Goal: Task Accomplishment & Management: Manage account settings

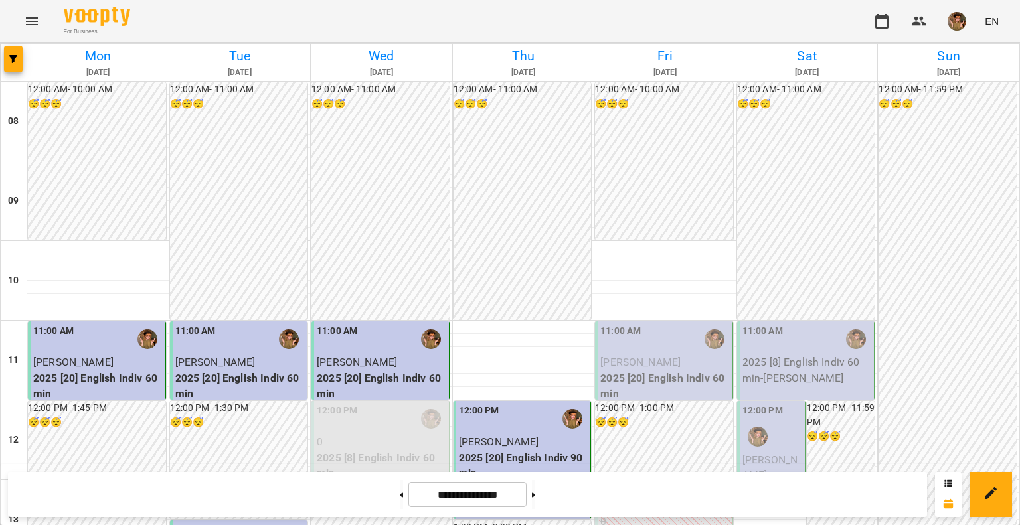
scroll to position [266, 0]
click at [674, 356] on span "[PERSON_NAME]" at bounding box center [640, 362] width 80 height 13
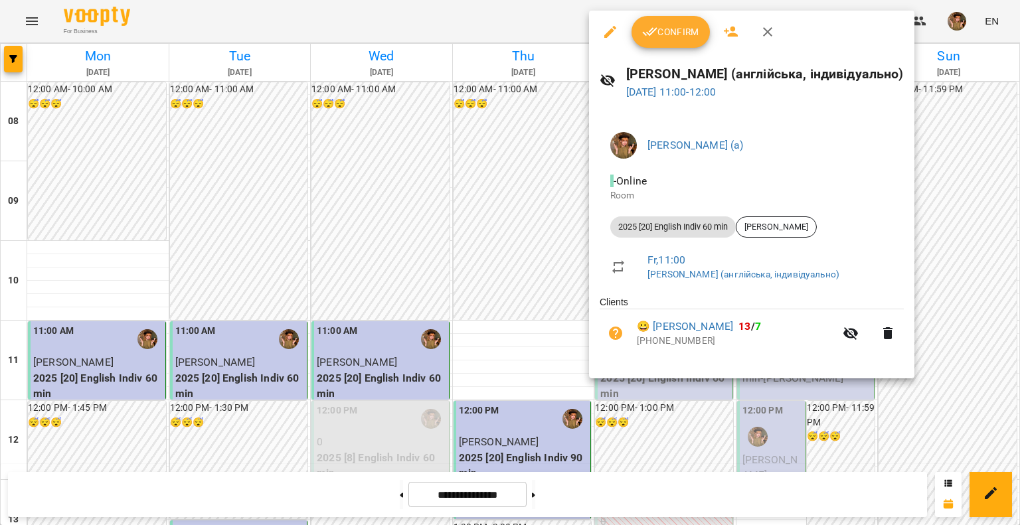
click at [653, 42] on button "Confirm" at bounding box center [670, 32] width 78 height 32
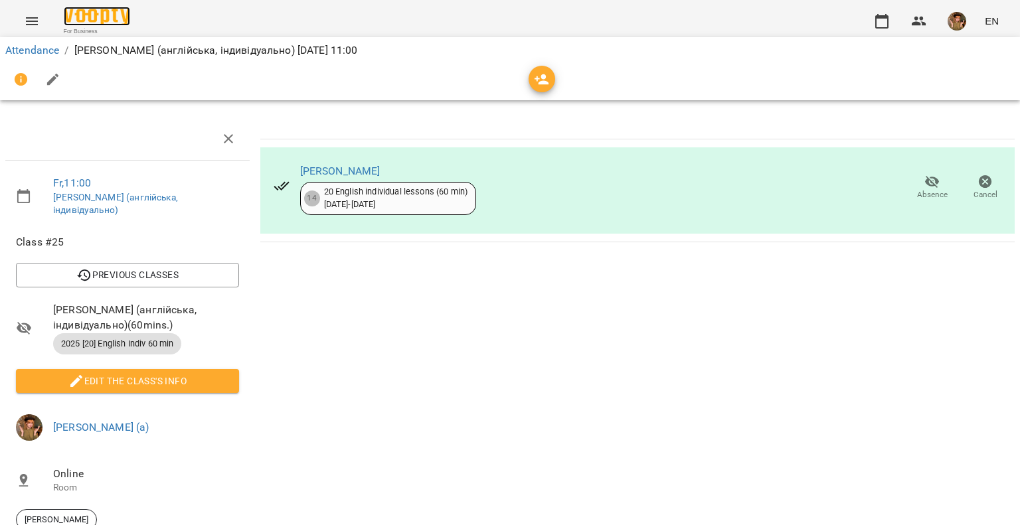
click at [80, 15] on img at bounding box center [97, 16] width 66 height 19
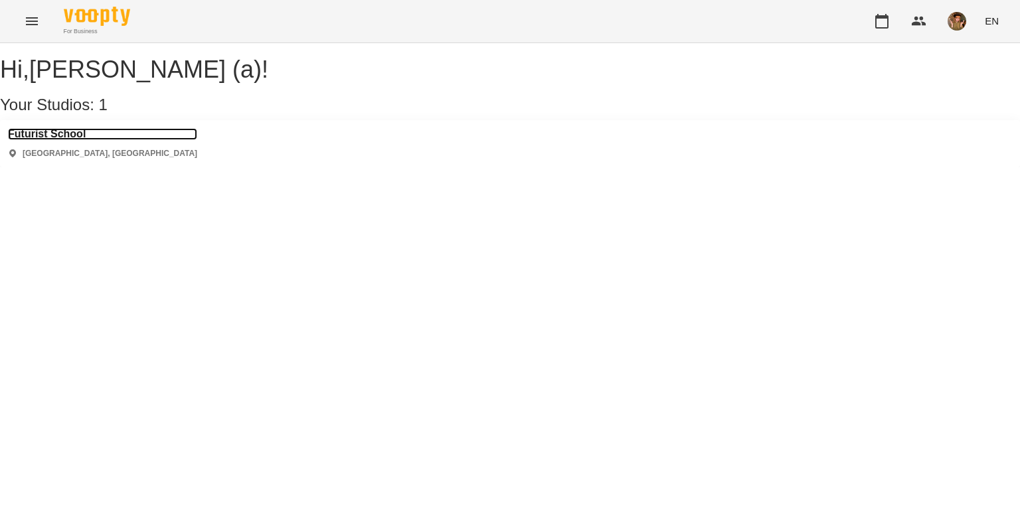
click at [61, 140] on h3 "Futurist School" at bounding box center [102, 134] width 189 height 12
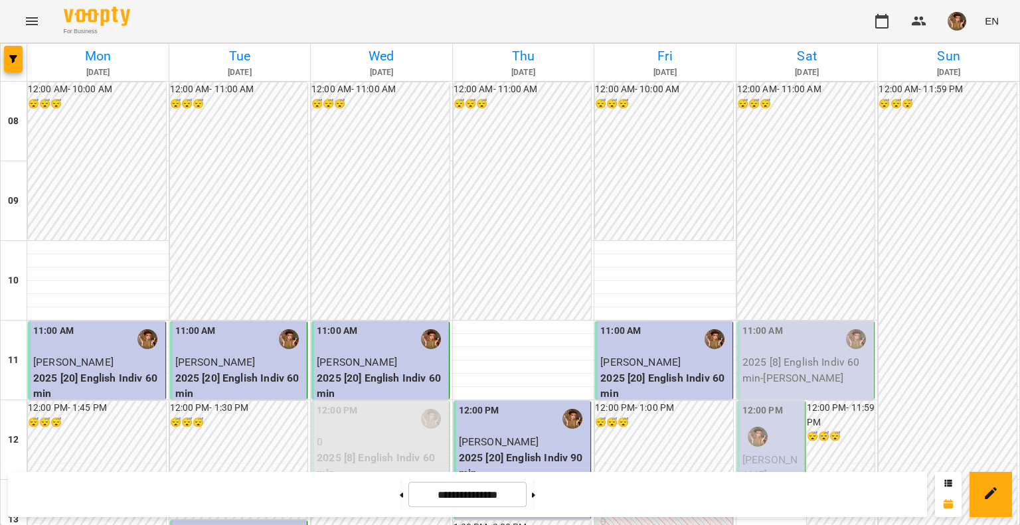
scroll to position [147, 0]
